Goal: Transaction & Acquisition: Purchase product/service

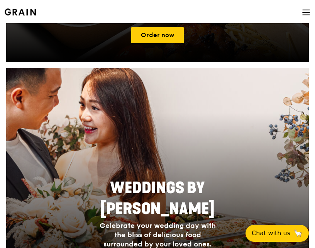
scroll to position [347, 0]
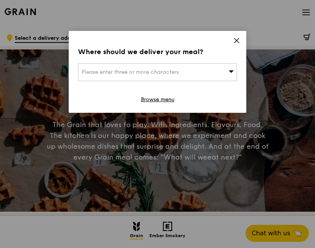
click at [222, 73] on div "Please enter three or more characters" at bounding box center [157, 72] width 159 height 18
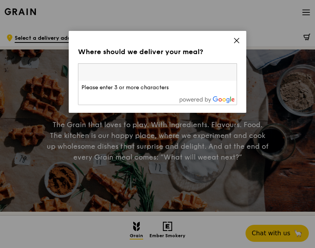
click at [176, 68] on input "search" at bounding box center [157, 72] width 158 height 17
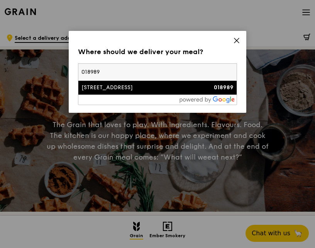
type input "018989"
click at [172, 91] on li "1 Marina Boulevard 018989" at bounding box center [157, 88] width 158 height 14
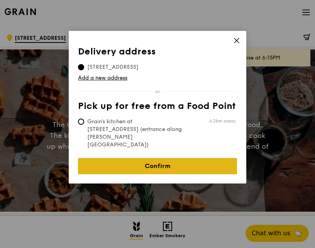
click at [153, 158] on link "Confirm" at bounding box center [157, 166] width 159 height 16
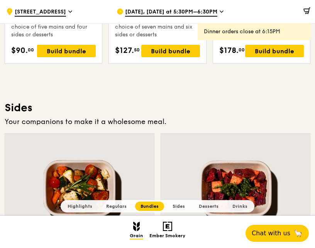
scroll to position [1505, 0]
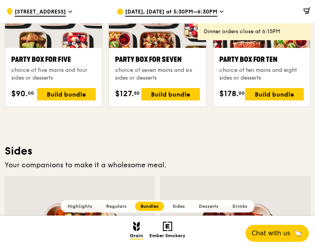
click at [243, 125] on div "Highlights Weekly rotating dishes inspired by flavours from around the world. W…" at bounding box center [158, 161] width 306 height 2854
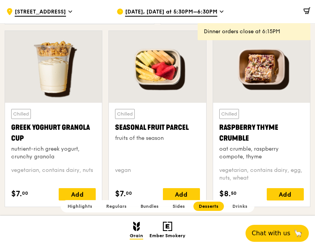
scroll to position [2359, 0]
